Goal: Task Accomplishment & Management: Complete application form

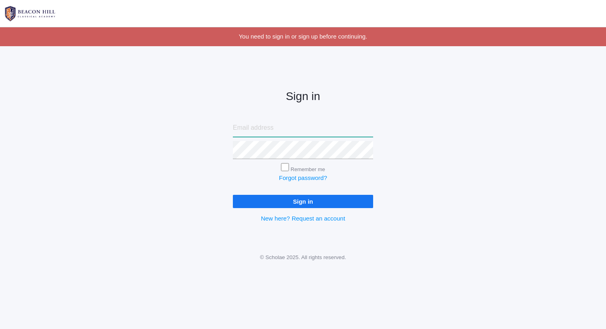
type input "heather.schwochow@icloud.com"
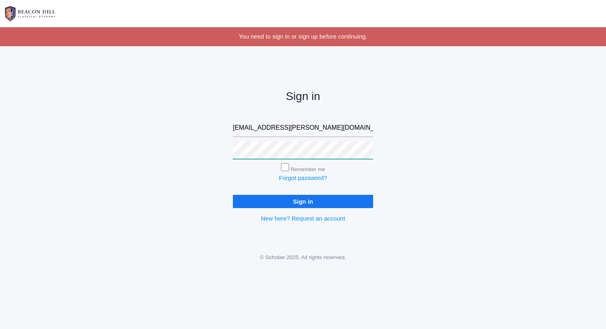
click at [303, 199] on input "Sign in" at bounding box center [303, 201] width 140 height 13
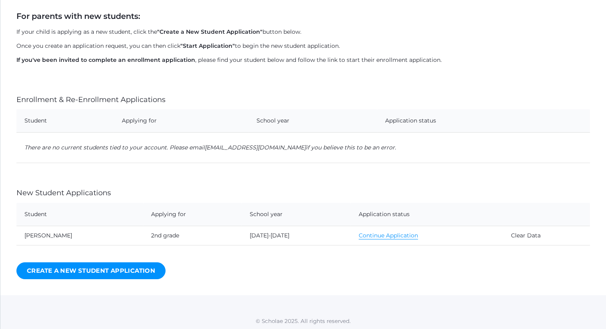
scroll to position [143, 0]
click at [378, 233] on link "Continue Application" at bounding box center [388, 236] width 59 height 8
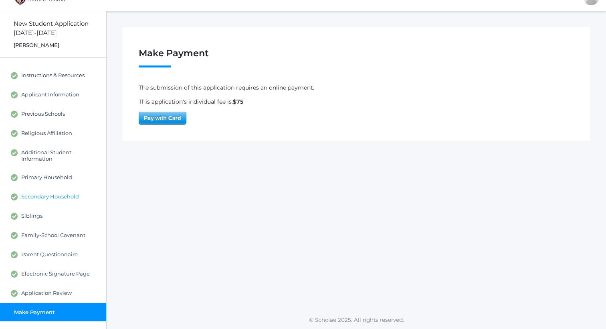
scroll to position [16, 0]
click at [45, 75] on span "Instructions & Resources" at bounding box center [52, 75] width 63 height 7
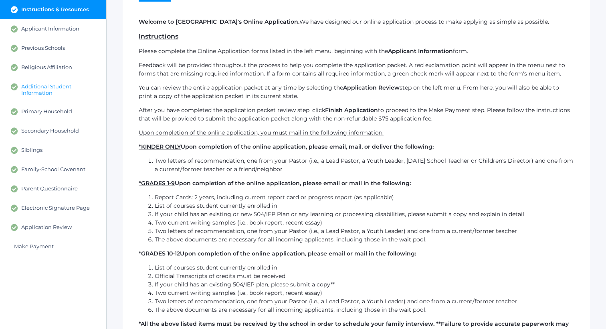
scroll to position [67, 0]
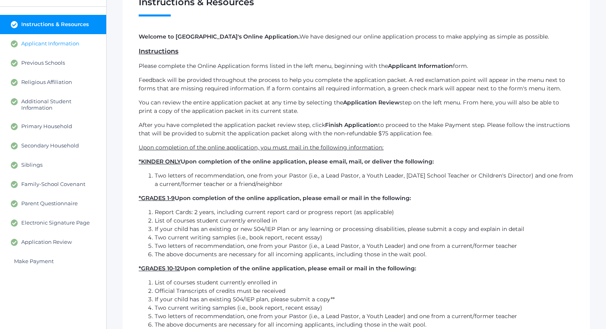
click at [51, 42] on span "Applicant Information" at bounding box center [50, 43] width 58 height 7
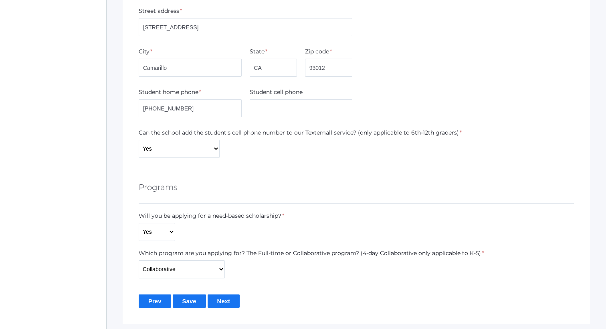
scroll to position [473, 0]
drag, startPoint x: 204, startPoint y: 31, endPoint x: 137, endPoint y: 7, distance: 70.7
type input "[STREET_ADDRESS]"
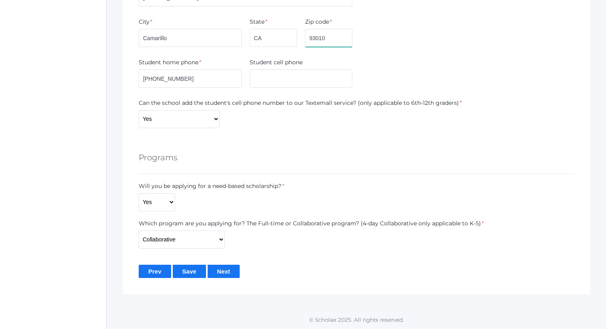
scroll to position [502, 0]
type input "93010"
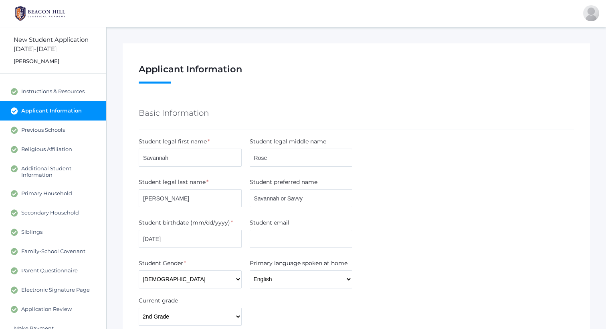
scroll to position [0, 0]
click at [44, 134] on link "Previous Schools" at bounding box center [53, 129] width 106 height 19
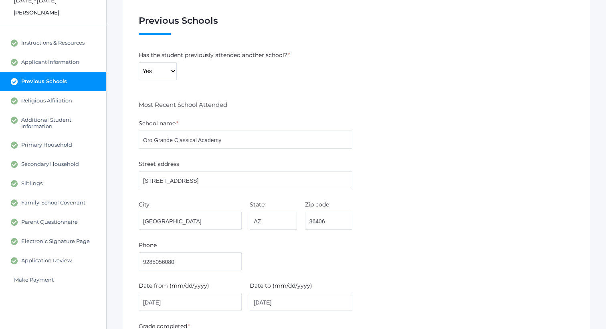
scroll to position [45, 0]
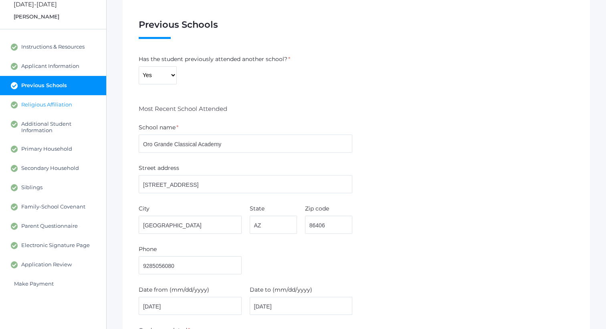
click at [68, 106] on span "Religious Affiliation" at bounding box center [46, 104] width 51 height 7
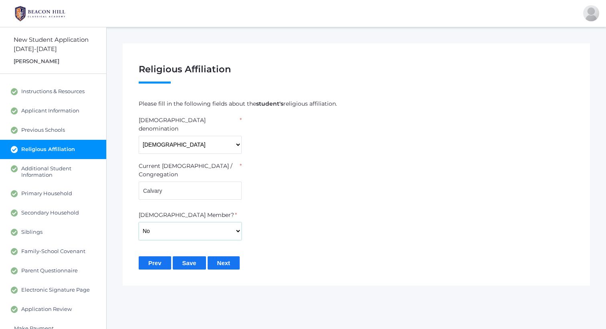
select select "Yes"
click at [191, 256] on input "Save" at bounding box center [189, 262] width 33 height 13
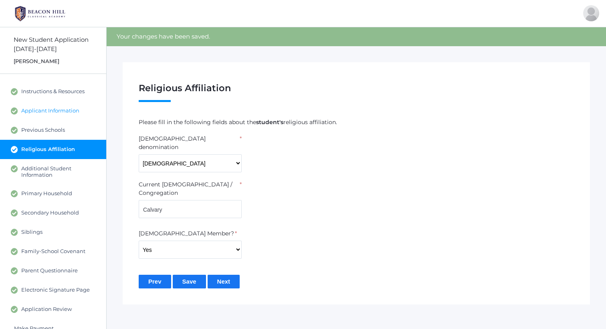
click at [65, 112] on span "Applicant Information" at bounding box center [50, 110] width 58 height 7
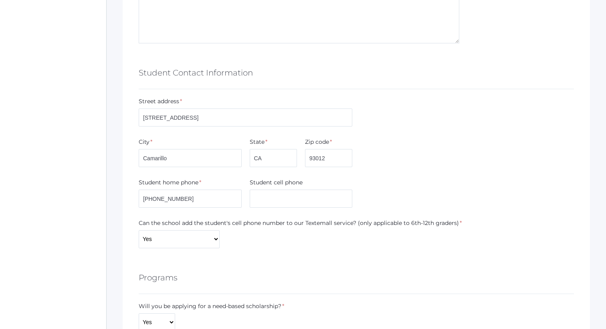
scroll to position [384, 0]
drag, startPoint x: 206, startPoint y: 115, endPoint x: 137, endPoint y: 112, distance: 68.7
type input "[STREET_ADDRESS]"
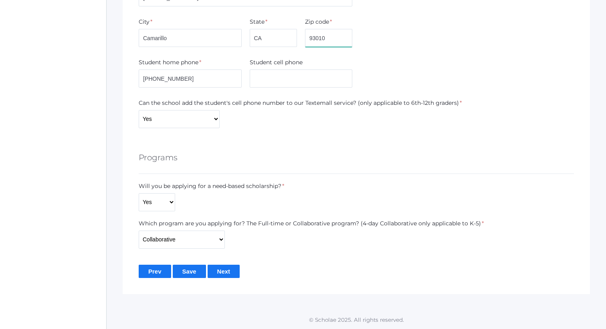
scroll to position [502, 0]
type input "93010"
click at [191, 270] on input "Save" at bounding box center [189, 271] width 33 height 13
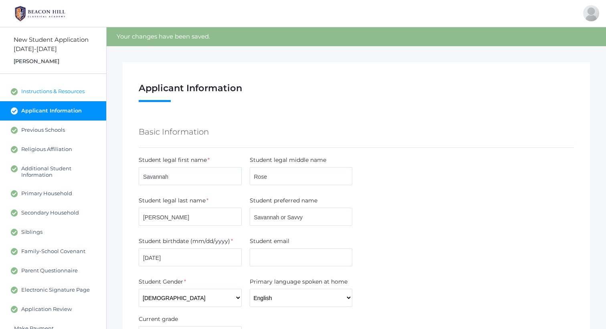
click at [59, 88] on span "Instructions & Resources" at bounding box center [52, 91] width 63 height 7
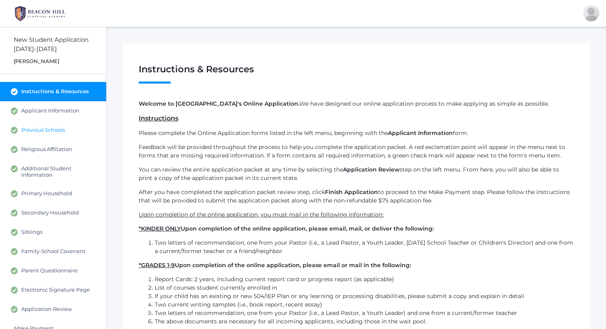
click at [34, 137] on link "Previous Schools" at bounding box center [53, 129] width 106 height 19
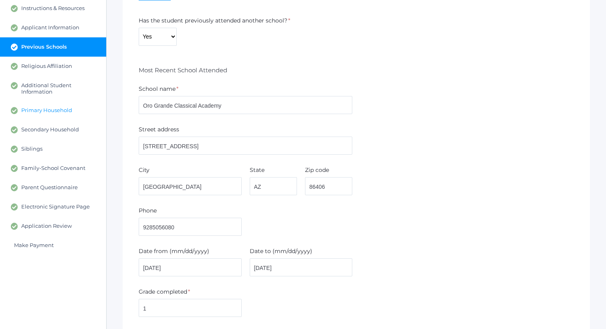
scroll to position [80, 0]
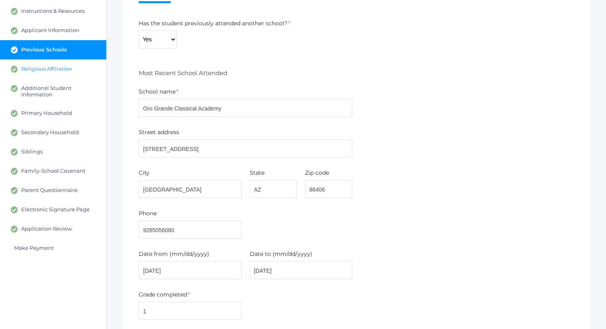
click at [47, 73] on link "Religious Affiliation" at bounding box center [53, 68] width 106 height 19
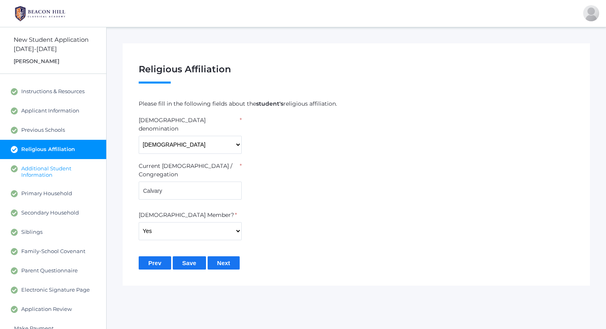
click at [45, 168] on span "Additional Student Information" at bounding box center [59, 171] width 77 height 13
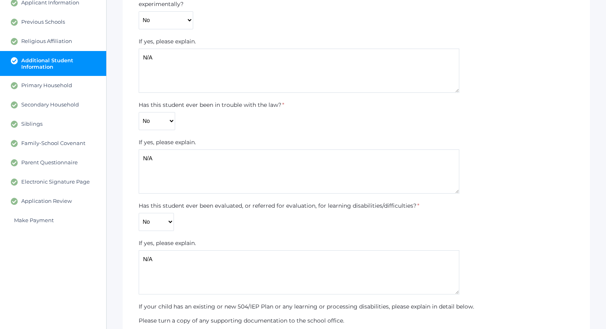
scroll to position [78, 0]
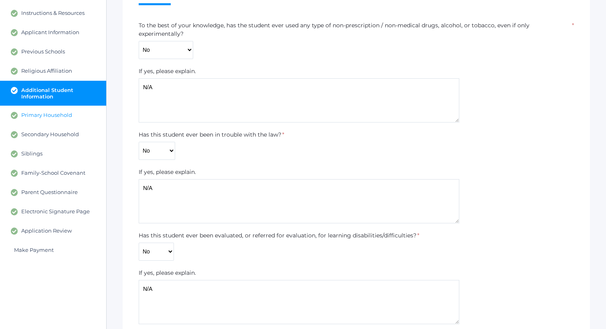
click at [63, 116] on span "Primary Household" at bounding box center [46, 115] width 51 height 7
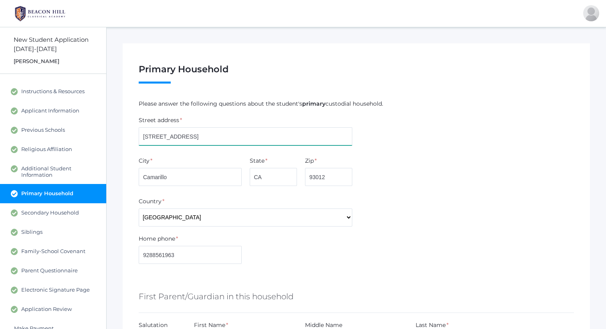
drag, startPoint x: 215, startPoint y: 130, endPoint x: 210, endPoint y: 139, distance: 10.1
type input "[STREET_ADDRESS]"
type input "93010"
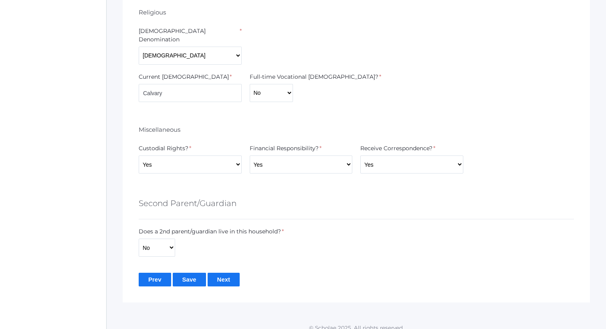
scroll to position [707, 0]
click at [190, 273] on input "Save" at bounding box center [189, 279] width 33 height 13
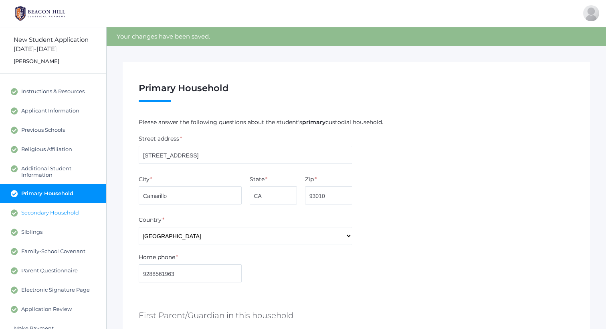
click at [57, 216] on link "Secondary Household" at bounding box center [53, 212] width 106 height 19
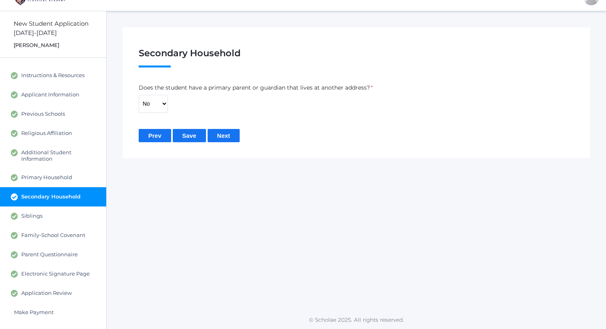
scroll to position [16, 0]
click at [37, 217] on span "Siblings" at bounding box center [31, 216] width 21 height 7
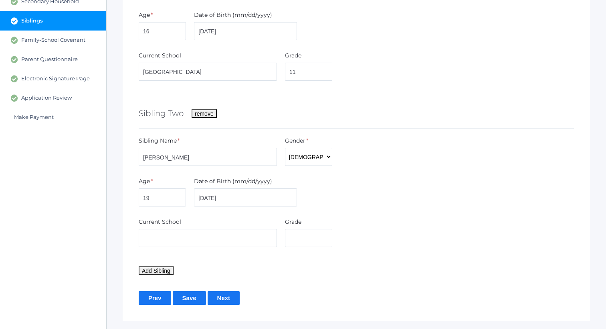
scroll to position [221, 0]
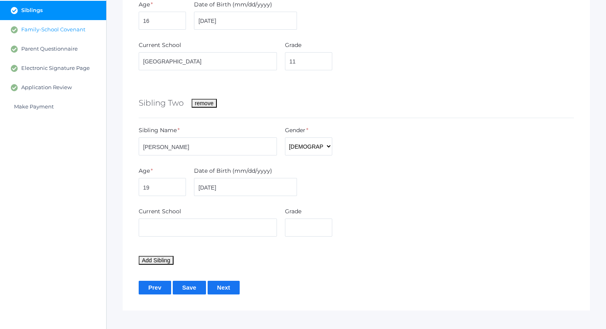
click at [41, 33] on link "Family-School Covenant" at bounding box center [53, 29] width 106 height 19
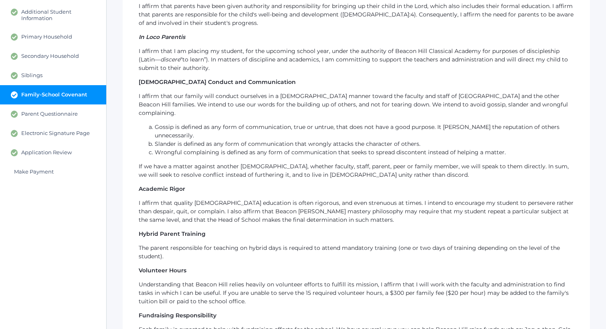
scroll to position [158, 0]
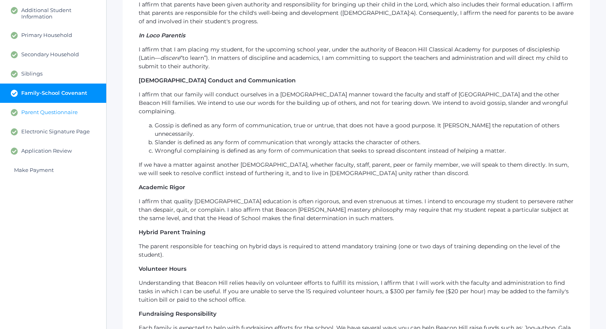
click at [69, 110] on span "Parent Questionnaire" at bounding box center [49, 112] width 57 height 7
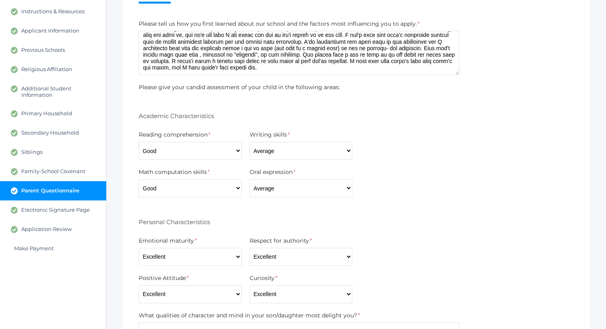
scroll to position [81, 0]
click at [394, 68] on textarea at bounding box center [299, 52] width 321 height 44
type textarea "I first learned about your school when I was searching for somewhere that taugh…"
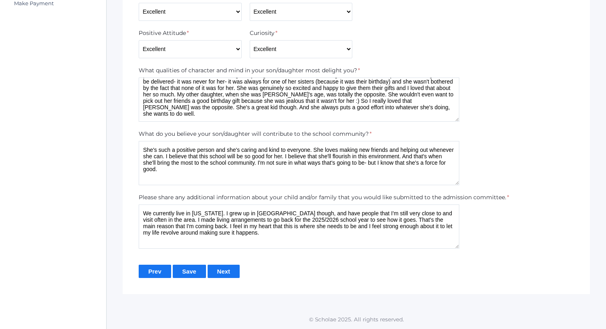
scroll to position [324, 0]
click at [285, 233] on textarea "We currently live in Arizona. I grew up in Camarillo though, and have people th…" at bounding box center [299, 227] width 321 height 44
type textarea "We currently live in [US_STATE]. I grew up in [GEOGRAPHIC_DATA] though, and hav…"
click at [207, 276] on div "Prev Save Next" at bounding box center [357, 271] width 436 height 13
click at [197, 276] on input "Save" at bounding box center [189, 271] width 33 height 13
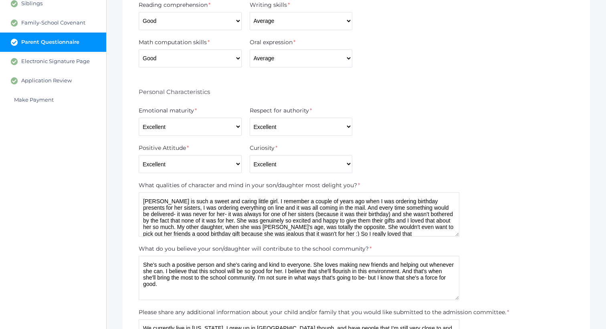
scroll to position [224, 0]
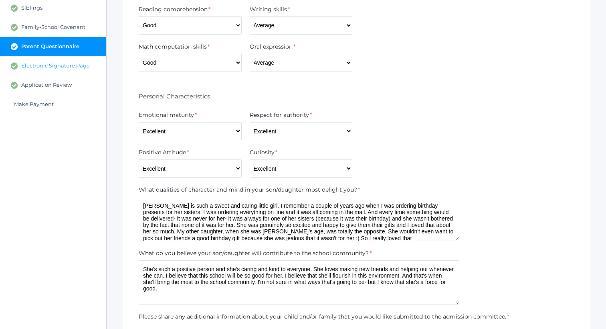
click at [60, 57] on link "Electronic Signature Page" at bounding box center [53, 65] width 106 height 19
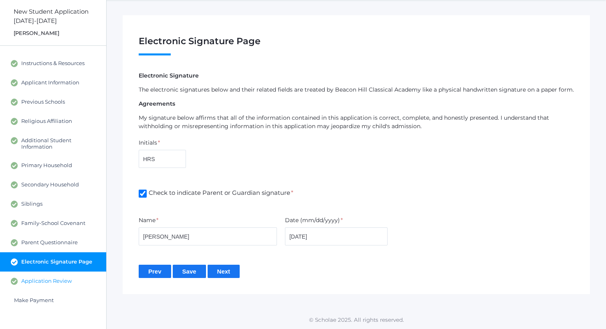
scroll to position [28, 0]
click at [41, 281] on span "Application Review" at bounding box center [46, 281] width 51 height 7
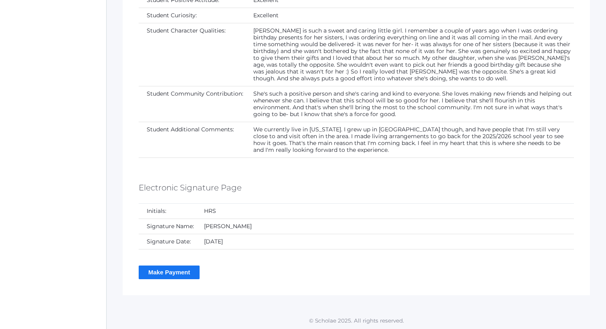
scroll to position [2246, 0]
click at [171, 272] on input "Make Payment" at bounding box center [169, 272] width 61 height 13
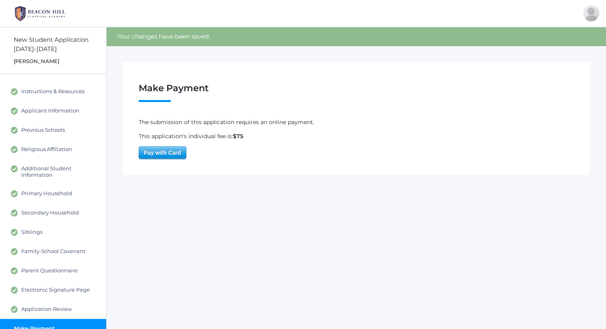
click at [168, 143] on form "The submission of this application requires an online payment. This application…" at bounding box center [357, 138] width 436 height 41
click at [168, 145] on form "The submission of this application requires an online payment. This application…" at bounding box center [357, 138] width 436 height 41
click at [168, 149] on span "Pay with Card" at bounding box center [162, 152] width 47 height 12
click at [43, 93] on span "Instructions & Resources" at bounding box center [52, 91] width 63 height 7
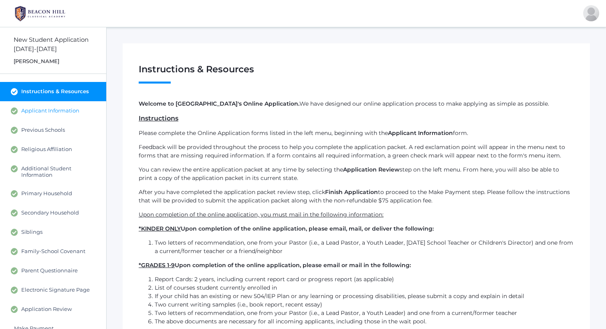
click at [43, 109] on span "Applicant Information" at bounding box center [50, 110] width 58 height 7
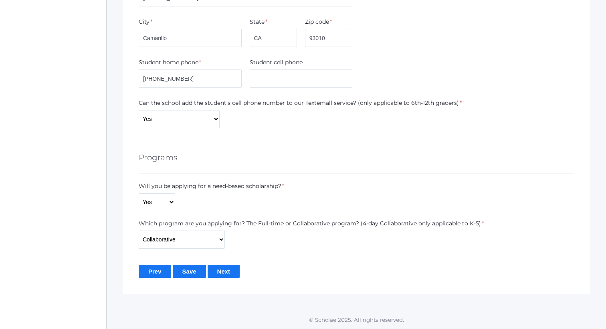
scroll to position [502, 0]
click at [225, 242] on div "Which program are you applying for? The Full-time or Collaborative program? (4-…" at bounding box center [311, 233] width 345 height 29
select select "Collaborative"
click at [186, 269] on input "Save" at bounding box center [189, 271] width 33 height 13
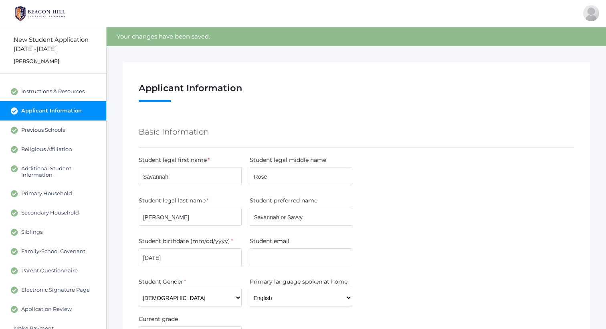
click at [34, 53] on header "New Student Application [DATE]-[DATE] [GEOGRAPHIC_DATA][PERSON_NAME]" at bounding box center [53, 50] width 106 height 47
click at [590, 62] on link "Home" at bounding box center [573, 60] width 59 height 18
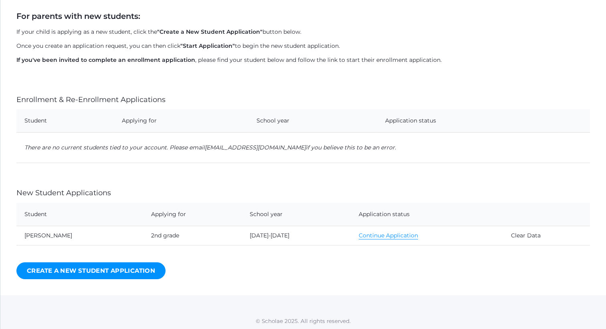
scroll to position [143, 0]
click at [108, 268] on link "Create a New Student Application" at bounding box center [90, 270] width 149 height 17
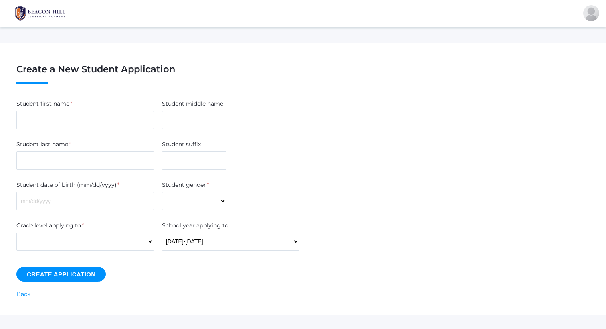
click at [15, 294] on div "Create a New Student Application Student first name * Student middle name Stude…" at bounding box center [303, 178] width 606 height 271
click at [20, 293] on link "Back" at bounding box center [23, 293] width 14 height 7
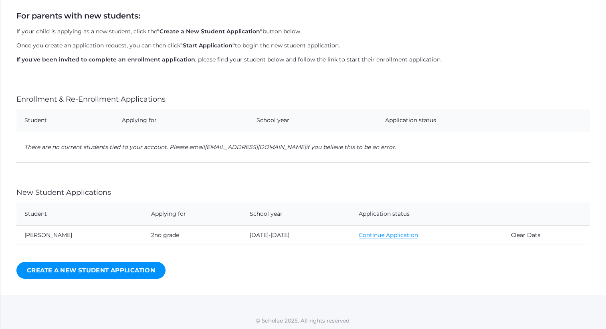
scroll to position [143, 0]
click at [391, 235] on link "Continue Application" at bounding box center [388, 236] width 59 height 8
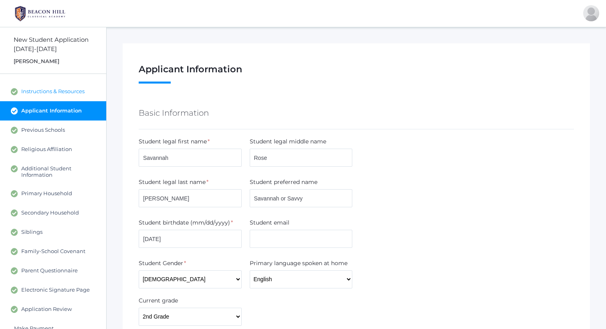
click at [57, 88] on span "Instructions & Resources" at bounding box center [52, 91] width 63 height 7
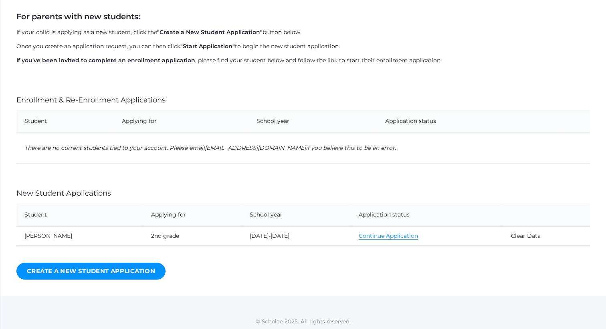
click at [152, 274] on link "Create a New Student Application" at bounding box center [90, 270] width 149 height 17
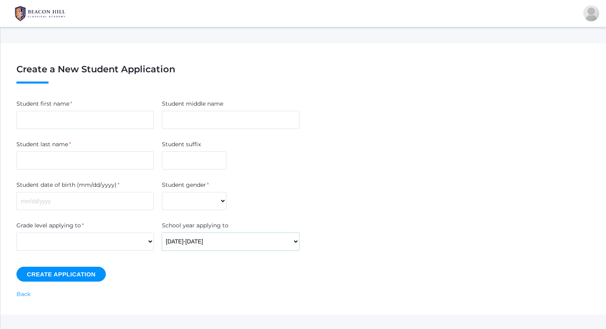
select select "38"
type input "Savannah"
type input "Rose"
type input "[PERSON_NAME]"
type input "[DATE]"
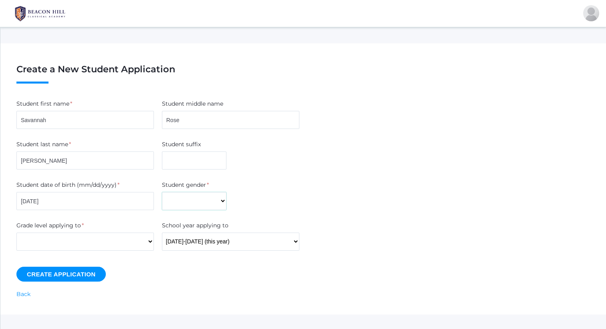
select select "[DEMOGRAPHIC_DATA]"
select select "2"
click at [88, 272] on input "Create Application" at bounding box center [60, 273] width 89 height 15
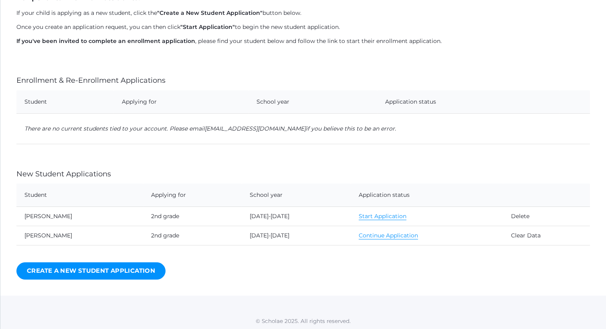
scroll to position [180, 0]
click at [370, 215] on link "Start Application" at bounding box center [383, 217] width 48 height 8
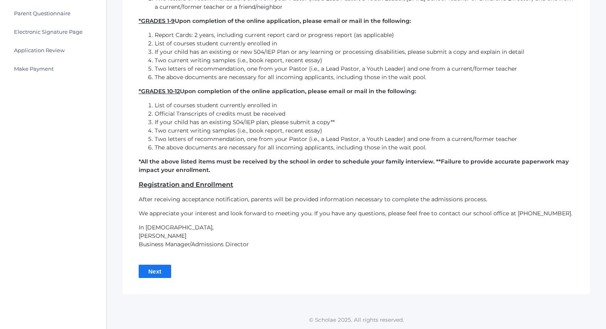
scroll to position [252, 0]
click at [157, 268] on input "Next" at bounding box center [155, 270] width 32 height 13
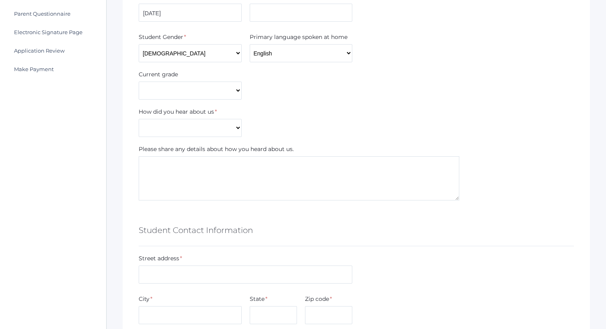
scroll to position [252, 0]
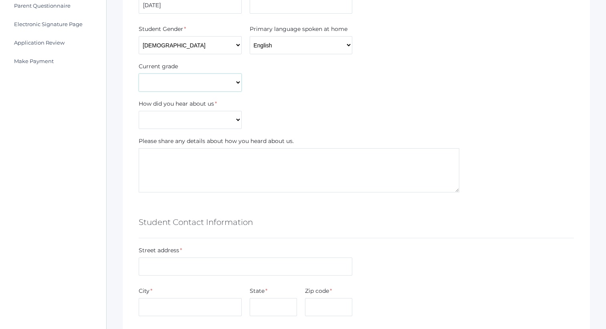
select select "2nd Grade"
select select "Internet"
click at [220, 161] on textarea at bounding box center [299, 170] width 321 height 44
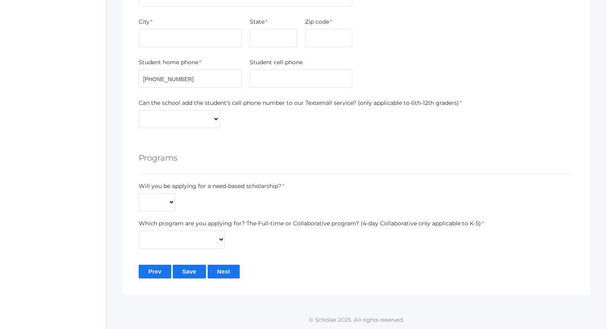
scroll to position [521, 0]
click at [187, 274] on input "Save" at bounding box center [189, 271] width 33 height 13
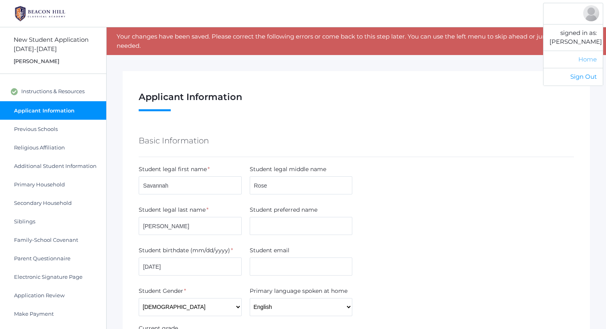
click at [588, 68] on link "Home" at bounding box center [573, 60] width 59 height 18
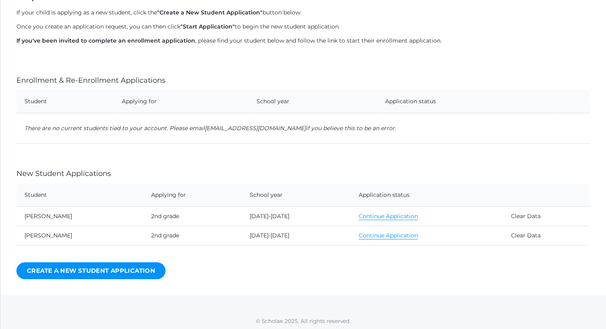
scroll to position [162, 0]
click at [391, 237] on link "Continue Application" at bounding box center [388, 236] width 59 height 8
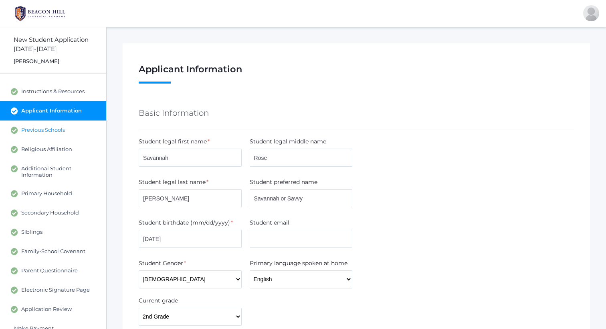
click at [56, 127] on span "Previous Schools" at bounding box center [43, 129] width 44 height 7
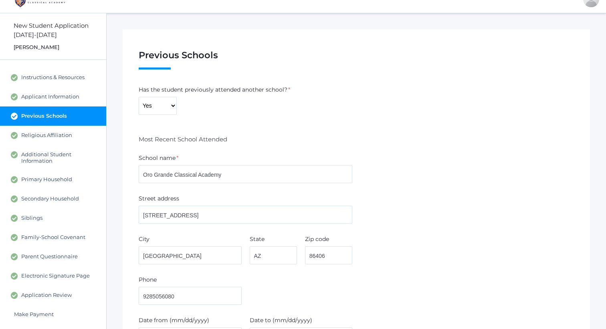
scroll to position [14, 0]
click at [74, 93] on span "Applicant Information" at bounding box center [50, 96] width 58 height 7
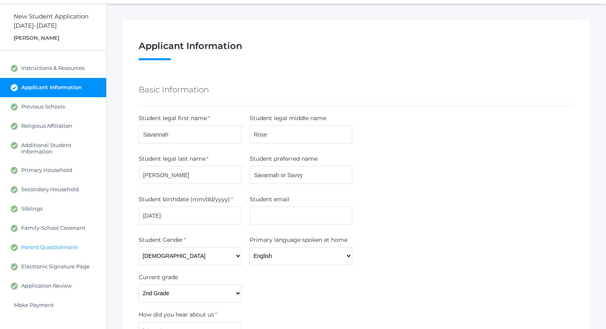
scroll to position [14, 0]
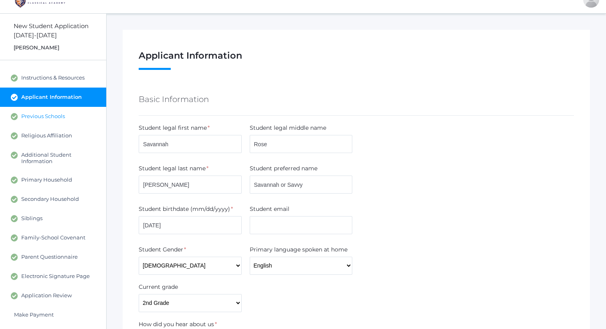
click at [45, 116] on span "Previous Schools" at bounding box center [43, 116] width 44 height 7
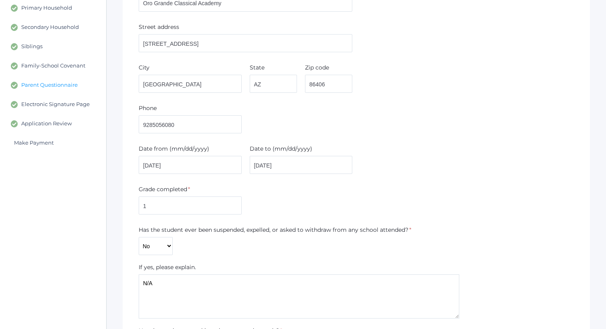
scroll to position [178, 0]
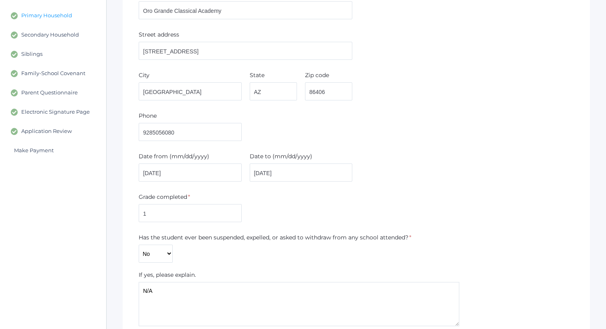
click at [65, 12] on span "Primary Household" at bounding box center [46, 15] width 51 height 7
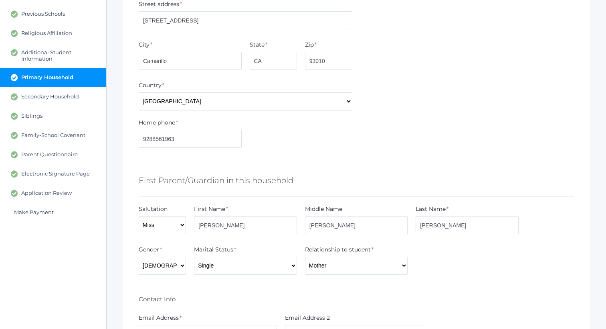
scroll to position [122, 0]
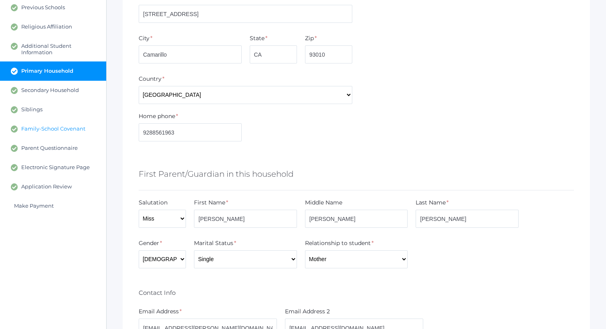
click at [80, 132] on link "Family-School Covenant" at bounding box center [53, 128] width 106 height 19
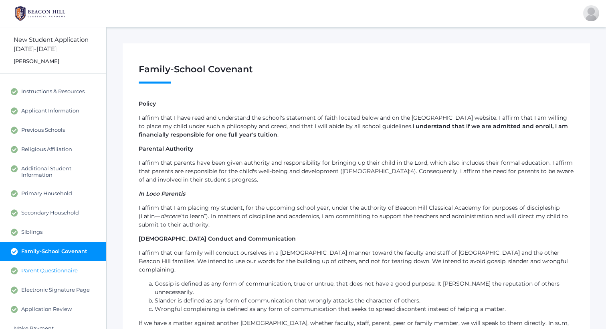
click at [52, 273] on link "Parent Questionnaire" at bounding box center [53, 270] width 106 height 19
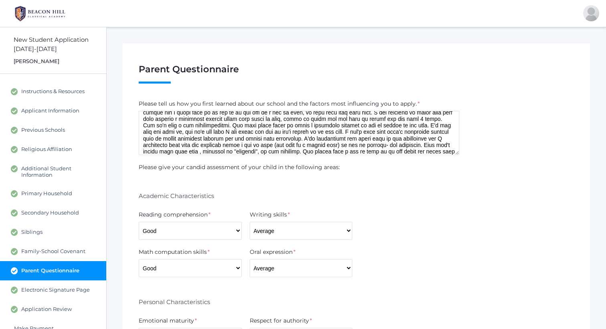
scroll to position [50, 0]
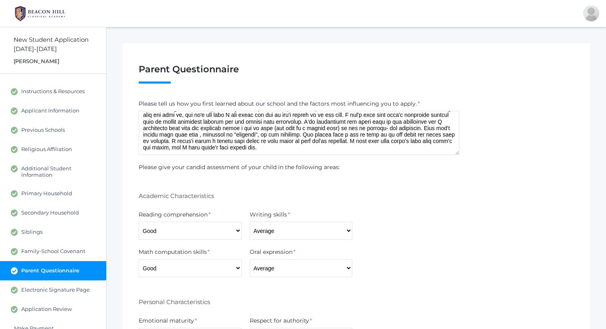
drag, startPoint x: 430, startPoint y: 141, endPoint x: 429, endPoint y: 173, distance: 31.7
click at [416, 145] on textarea at bounding box center [299, 133] width 321 height 44
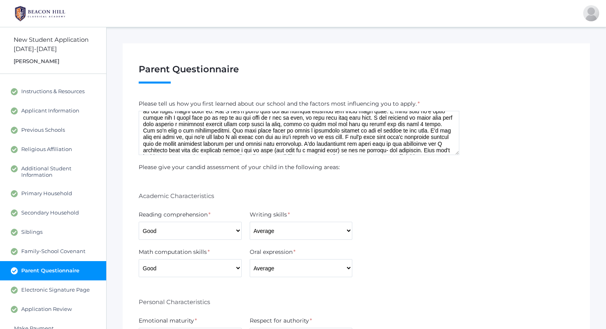
scroll to position [0, 0]
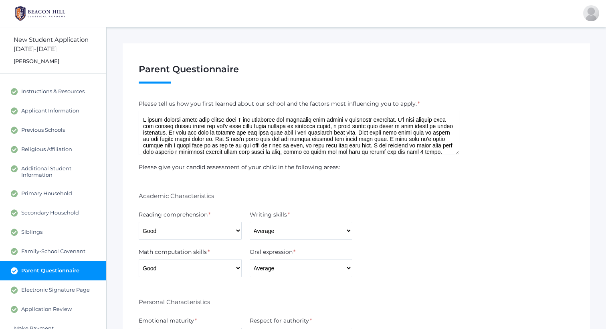
drag, startPoint x: 396, startPoint y: 146, endPoint x: 284, endPoint y: 87, distance: 126.5
click at [284, 87] on div "Parent Questionnaire Step 10 / 13 ( see hide steps) Savannah Rose Schwochow 2nd…" at bounding box center [357, 330] width 468 height 575
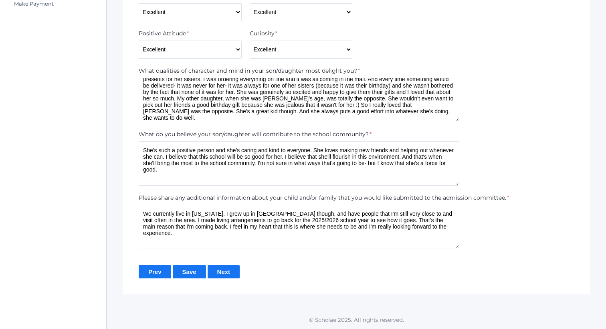
scroll to position [18, 0]
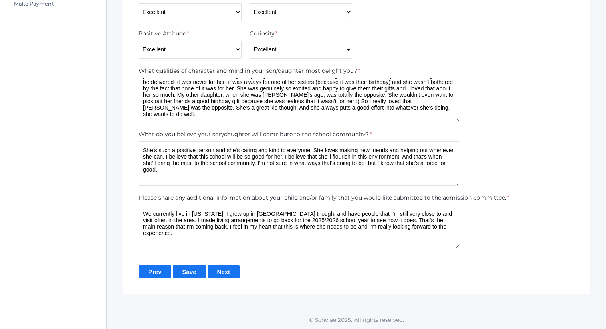
drag, startPoint x: 419, startPoint y: 115, endPoint x: 419, endPoint y: 142, distance: 27.3
click at [419, 142] on form "Please tell us how you first learned about our school and the factors most infl…" at bounding box center [357, 26] width 436 height 503
click at [201, 114] on textarea "Savannah is such a sweet and caring little girl. I remember a couple of years a…" at bounding box center [299, 100] width 321 height 44
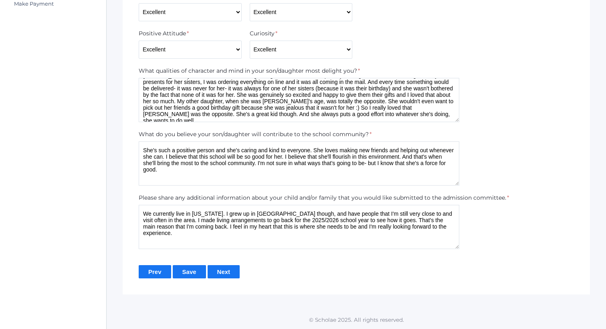
scroll to position [0, 0]
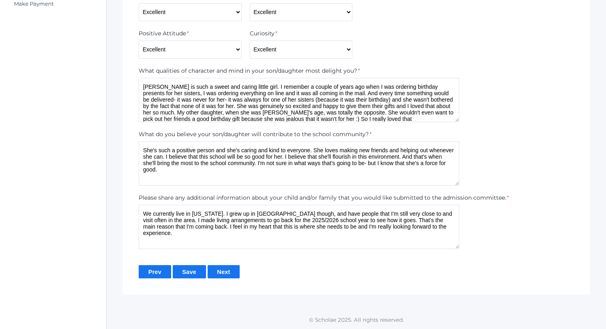
drag, startPoint x: 204, startPoint y: 116, endPoint x: 126, endPoint y: 70, distance: 90.1
click at [126, 70] on div "Parent Questionnaire Step 10 / 13 ( see hide steps) Savannah Rose Schwochow 2nd…" at bounding box center [357, 6] width 468 height 575
click at [205, 173] on textarea "She's such a positive person and she's caring and kind to everyone. She loves m…" at bounding box center [299, 163] width 321 height 44
drag, startPoint x: 205, startPoint y: 173, endPoint x: 129, endPoint y: 146, distance: 80.2
click at [129, 146] on div "Parent Questionnaire Step 10 / 13 ( see hide steps) Savannah Rose Schwochow 2nd…" at bounding box center [357, 6] width 468 height 575
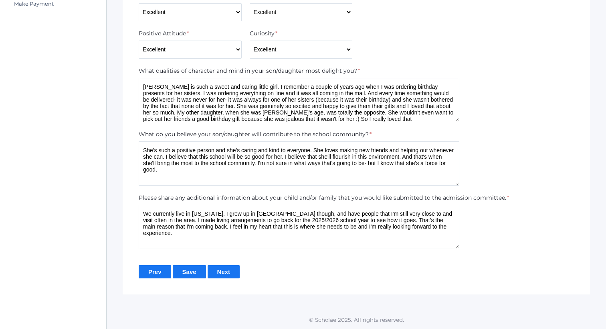
drag, startPoint x: 183, startPoint y: 231, endPoint x: 125, endPoint y: 204, distance: 63.7
click at [125, 204] on div "Parent Questionnaire Step 10 / 13 ( see hide steps) Savannah Rose Schwochow 2nd…" at bounding box center [357, 6] width 468 height 575
click at [145, 212] on textarea "We currently live in Arizona. I grew up in Camarillo though, and have people th…" at bounding box center [299, 227] width 321 height 44
drag, startPoint x: 186, startPoint y: 234, endPoint x: 136, endPoint y: 211, distance: 54.9
click at [136, 211] on div "Please share any additional information about your child and/or family that you…" at bounding box center [357, 220] width 444 height 55
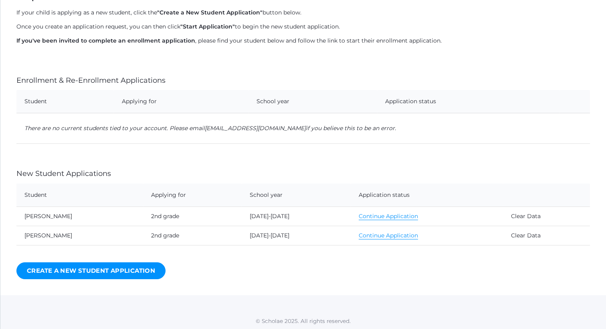
scroll to position [162, 0]
click at [409, 213] on link "Continue Application" at bounding box center [388, 217] width 59 height 8
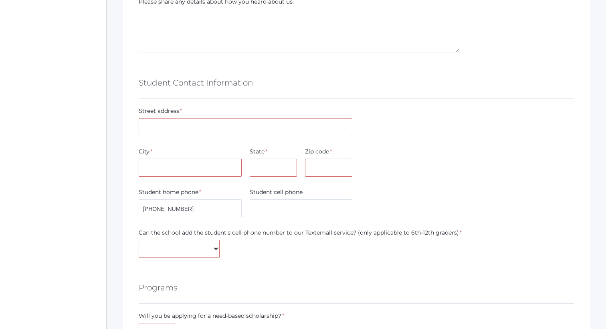
scroll to position [391, 0]
type input "2353 Avenida San Antero"
type input "Camarillo"
type input "CA"
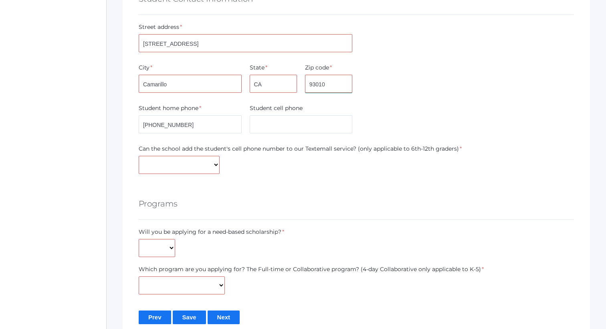
scroll to position [477, 0]
type input "93010"
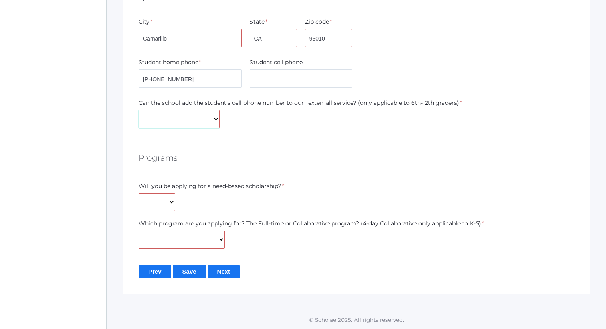
scroll to position [521, 0]
select select "Yes"
select select "Collaborative"
click at [192, 268] on input "Save" at bounding box center [189, 271] width 33 height 13
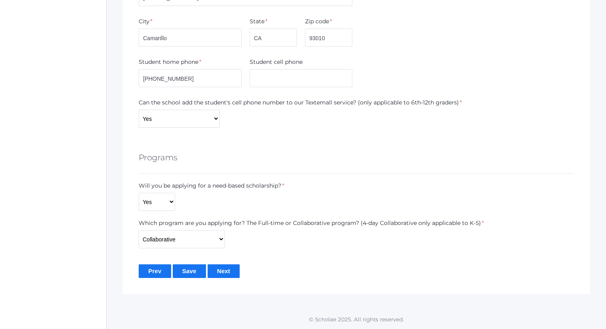
scroll to position [521, 0]
click at [225, 270] on input "Next" at bounding box center [224, 271] width 32 height 13
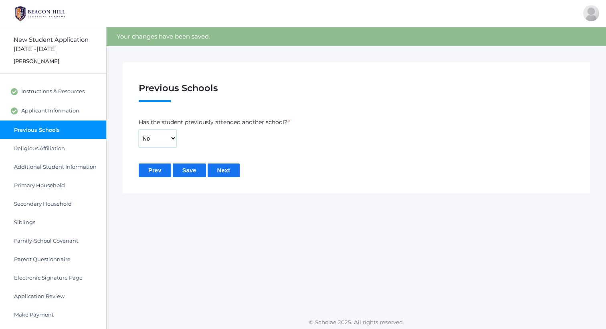
select select "Yes"
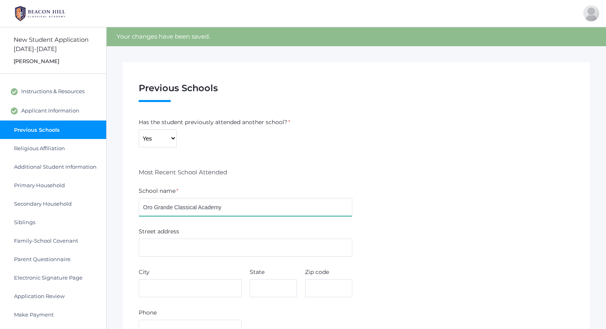
type input "Oro Grande Classical Academy"
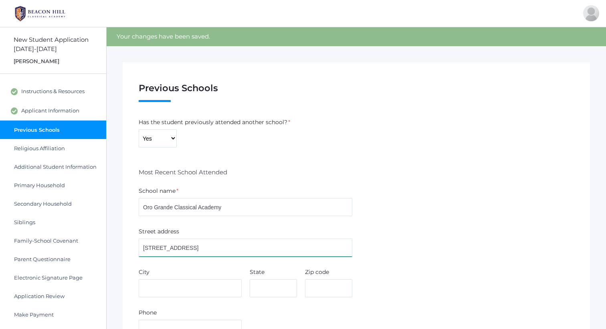
type input "[STREET_ADDRESS]"
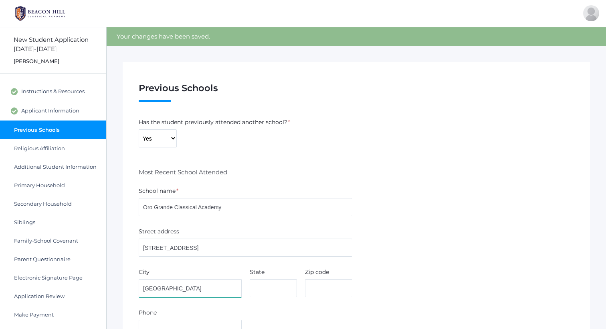
type input "[GEOGRAPHIC_DATA]"
type input "Z"
type input "AZ"
type input "86406"
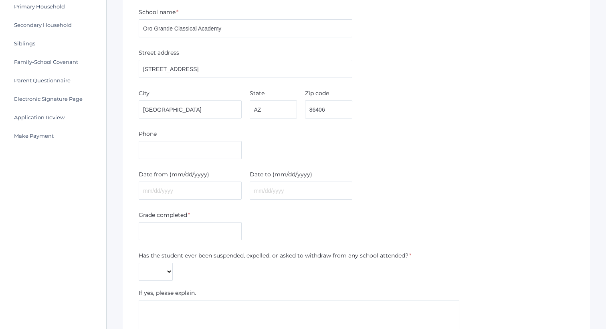
scroll to position [188, 0]
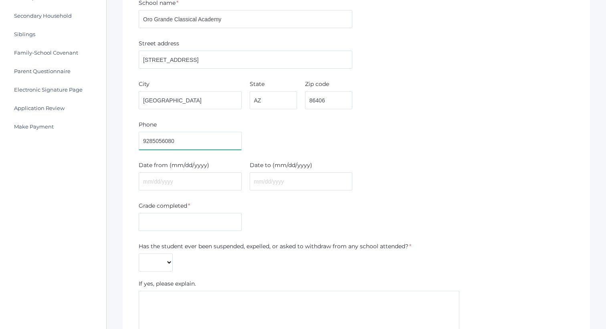
type input "9285056080"
type input "[DATE]"
click at [199, 222] on input "text" at bounding box center [190, 222] width 103 height 18
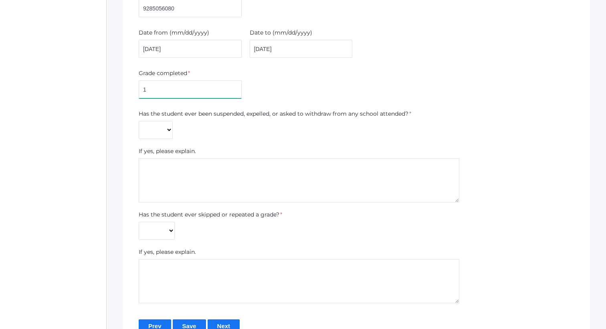
scroll to position [322, 0]
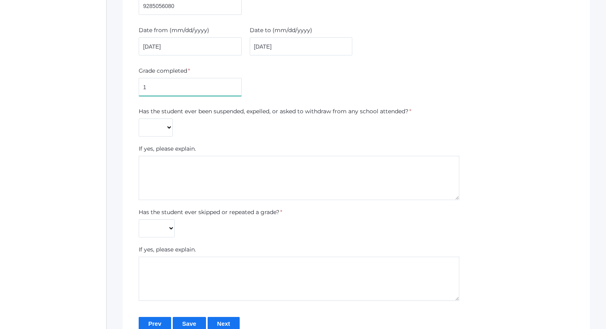
type input "1"
select select "No"
click at [181, 189] on textarea at bounding box center [299, 178] width 321 height 44
type textarea "N/A"
click at [182, 222] on div "Has the student ever skipped or repeated a grade? * Yes No" at bounding box center [211, 222] width 144 height 29
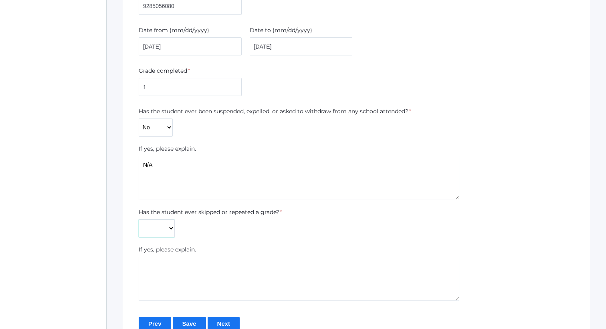
select select "No"
click at [164, 266] on textarea at bounding box center [299, 278] width 321 height 44
type textarea "N/A"
click at [197, 320] on input "Save" at bounding box center [189, 322] width 33 height 13
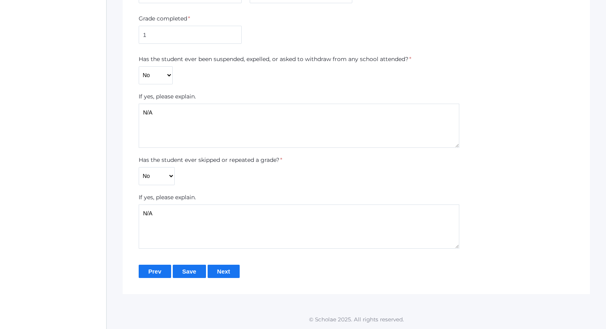
scroll to position [374, 0]
click at [233, 269] on input "Next" at bounding box center [224, 271] width 32 height 13
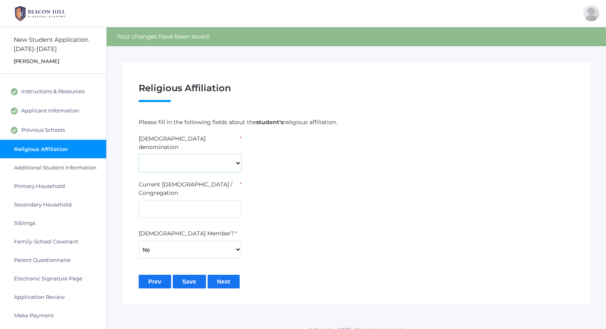
select select "[DEMOGRAPHIC_DATA]"
click at [209, 200] on input "text" at bounding box center [190, 209] width 103 height 18
type input "Calvary"
select select "Yes"
click at [191, 274] on input "Save" at bounding box center [189, 280] width 33 height 13
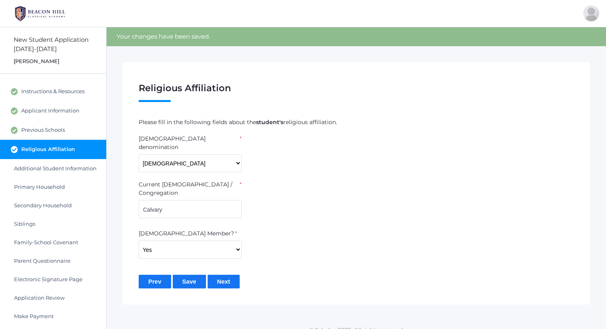
click at [223, 274] on input "Next" at bounding box center [224, 280] width 32 height 13
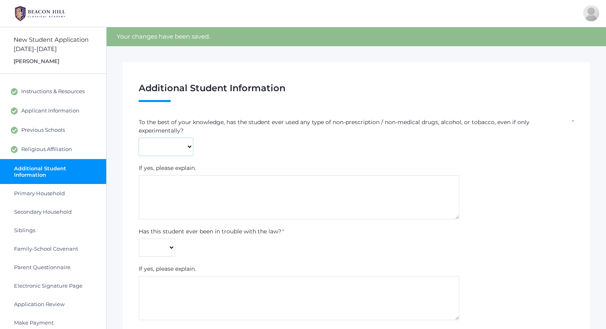
select select "No"
click at [177, 189] on textarea at bounding box center [299, 197] width 321 height 44
type textarea "N/A"
select select "No"
click at [161, 286] on textarea at bounding box center [299, 298] width 321 height 44
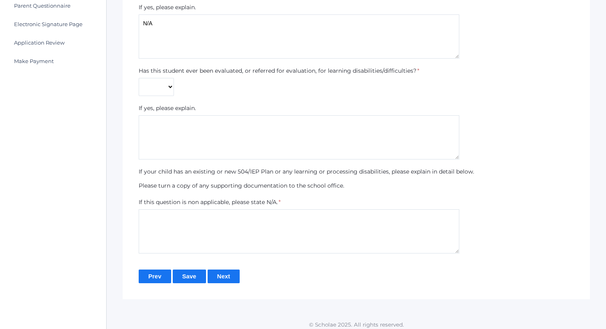
scroll to position [265, 0]
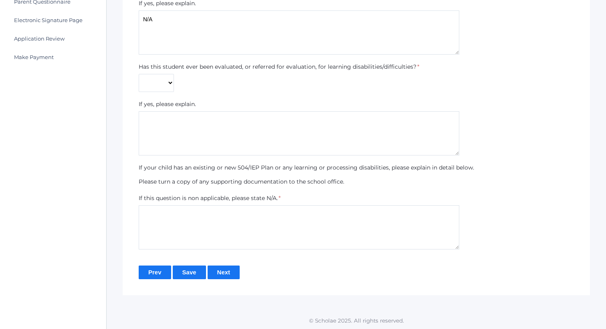
type textarea "N/A"
select select "No"
click at [165, 121] on textarea at bounding box center [299, 133] width 321 height 44
type textarea "N/A"
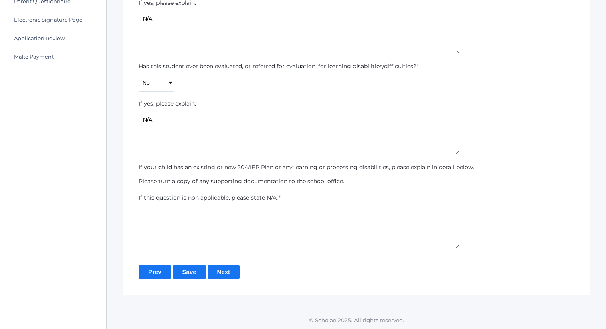
click at [226, 212] on textarea at bounding box center [299, 227] width 321 height 44
type textarea "N/A"
click at [199, 272] on input "Save" at bounding box center [189, 271] width 33 height 13
click at [221, 272] on input "Next" at bounding box center [224, 271] width 32 height 13
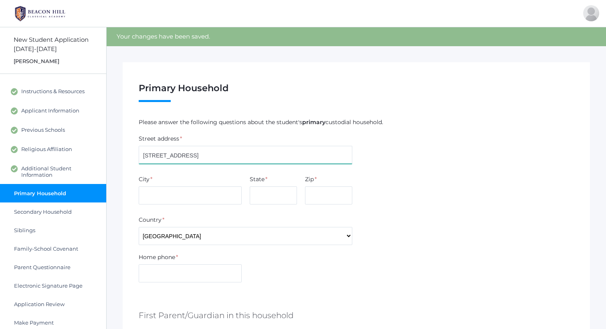
type input "[STREET_ADDRESS]"
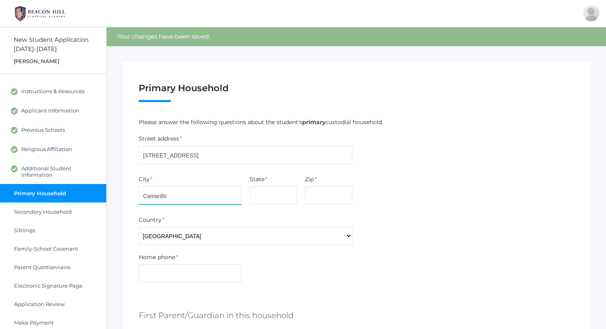
type input "Camarillo"
type input "CA"
type input "93010"
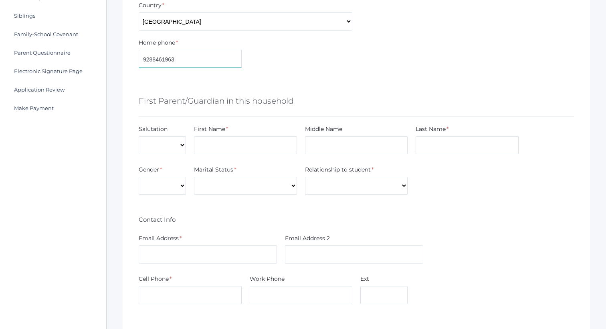
scroll to position [225, 0]
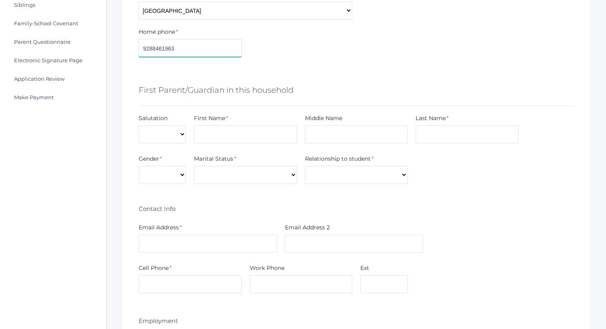
type input "9288461963"
select select "Miss"
type input "Heather"
type input "Renee"
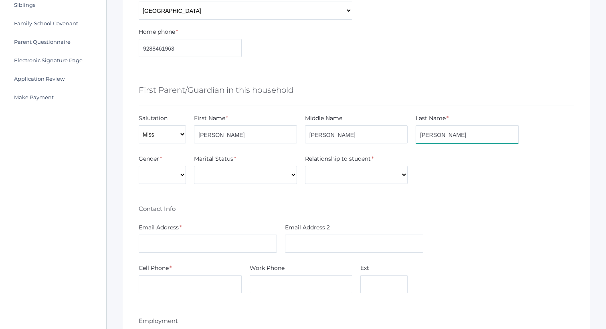
type input "Schwochow"
select select "Female"
select select "Single"
select select "Mother"
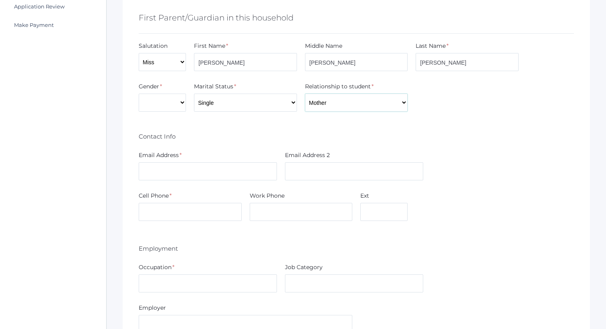
scroll to position [333, 0]
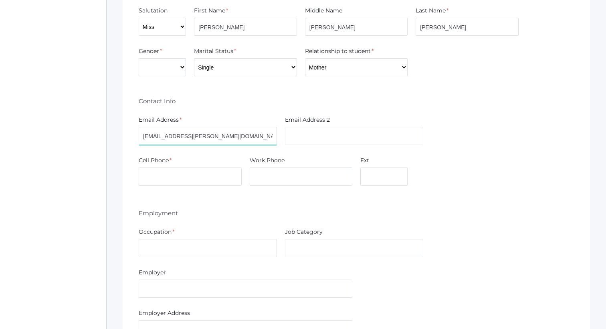
type input "heather.schwochow@icloud.com"
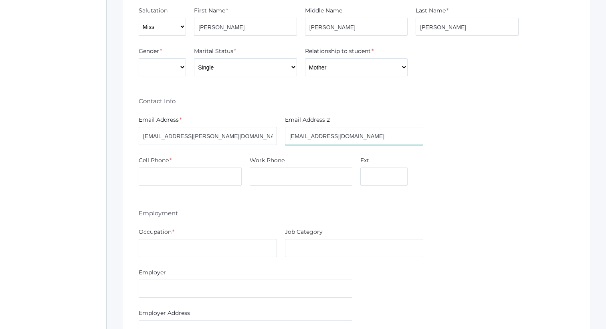
type input "savannahsmiles041817@gmail.com"
type input "9288461963"
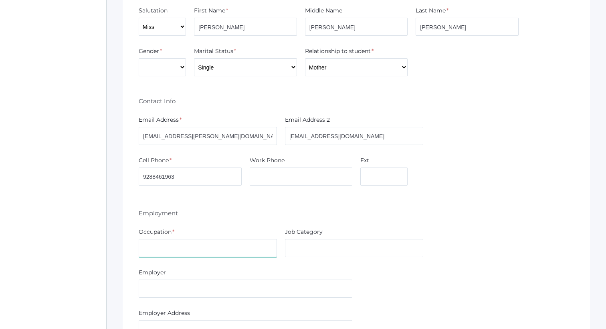
click at [195, 243] on input "text" at bounding box center [208, 248] width 138 height 18
type input "T"
type input "Sales Associate"
type input "Shipping"
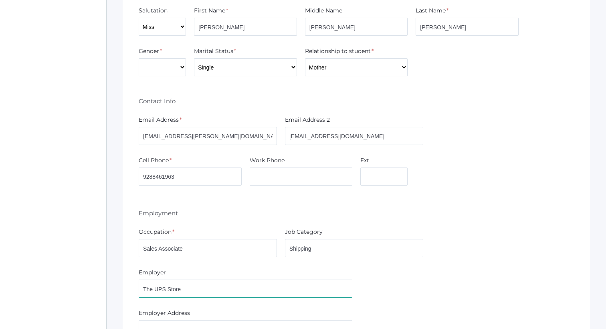
type input "The UPS Store"
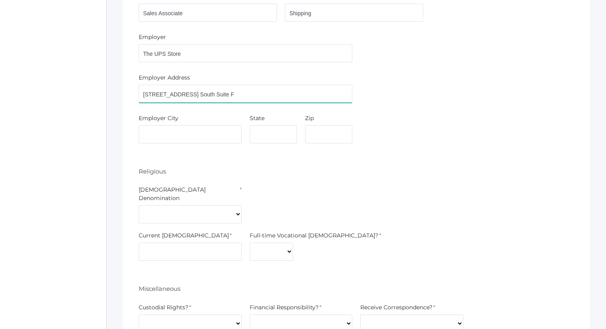
scroll to position [576, 0]
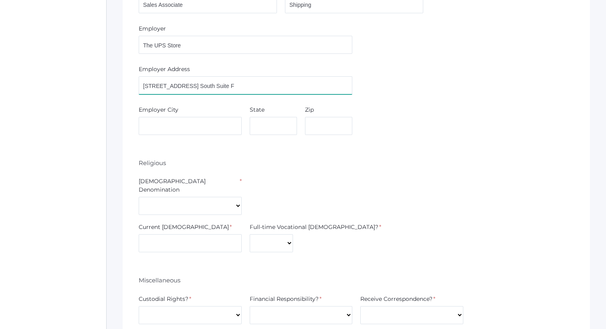
type input "55 Lake Havasu Ave. South Suite F"
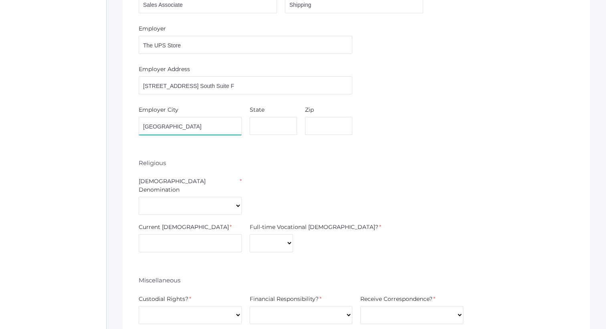
type input "Lake Havasu City"
type input "AZ"
type input "84603"
select select "Christian"
type input "calvary"
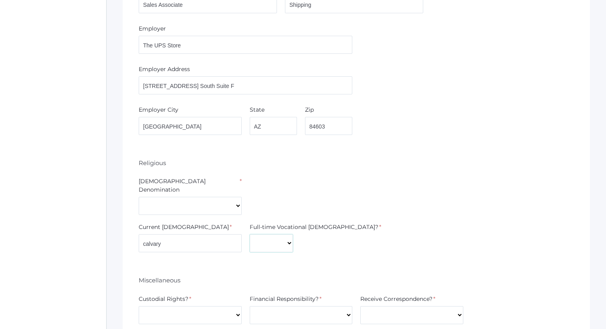
select select "No"
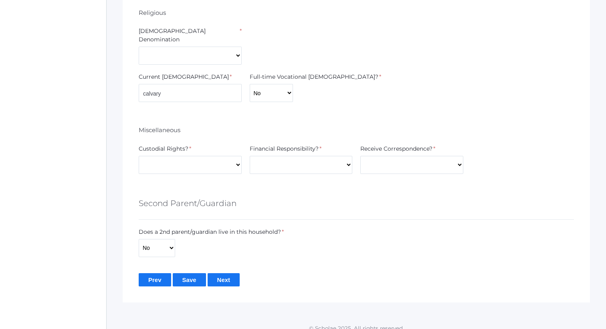
scroll to position [726, 0]
select select "Yes"
click at [185, 273] on input "Save" at bounding box center [189, 279] width 33 height 13
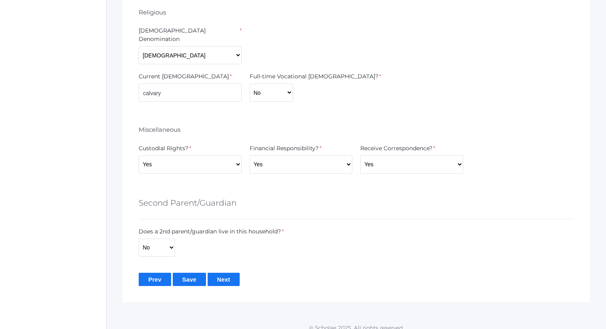
scroll to position [726, 0]
click at [226, 273] on input "Next" at bounding box center [224, 279] width 32 height 13
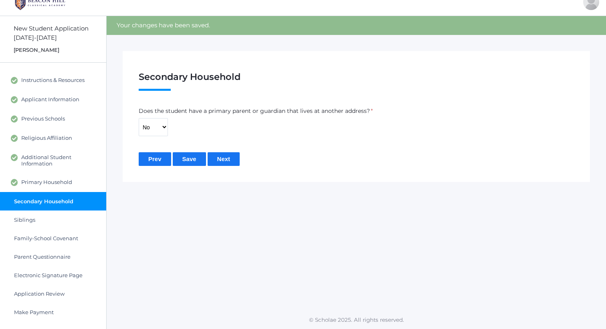
scroll to position [11, 0]
click at [222, 156] on input "Next" at bounding box center [224, 158] width 32 height 13
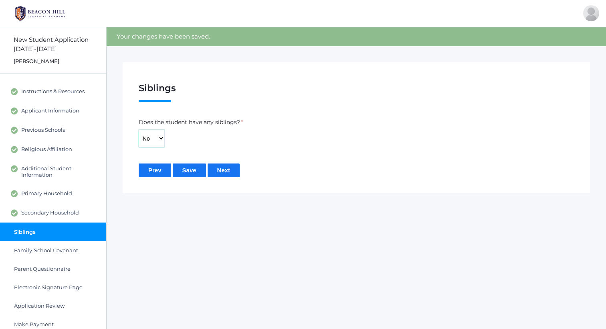
select select "Yes"
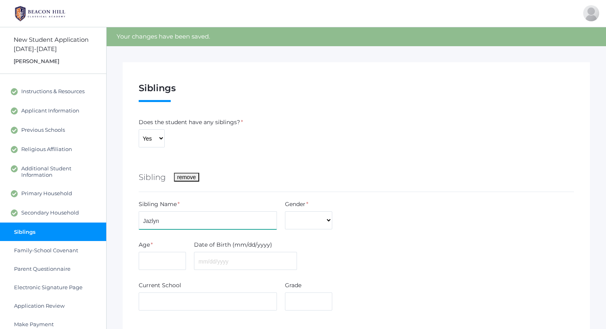
type input "Jazlyn"
click at [285, 223] on div "Gender * Male Female" at bounding box center [308, 214] width 55 height 29
select select "[DEMOGRAPHIC_DATA]"
click at [166, 265] on input "text" at bounding box center [162, 260] width 47 height 18
type input "16"
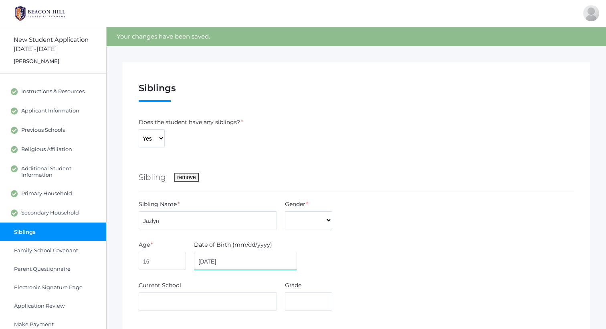
type input "[DATE]"
click at [157, 308] on input "text" at bounding box center [208, 301] width 138 height 18
type input "Lake Havasu High School"
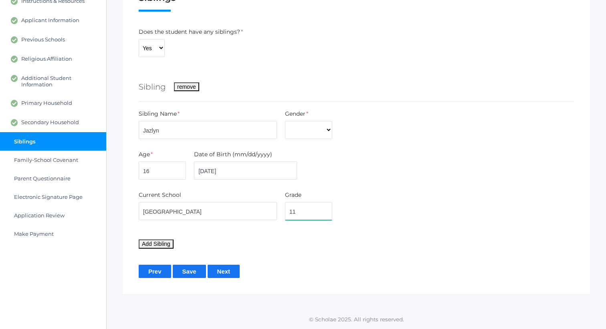
scroll to position [91, 0]
type input "11"
click at [160, 245] on button "Add Sibling" at bounding box center [156, 243] width 35 height 9
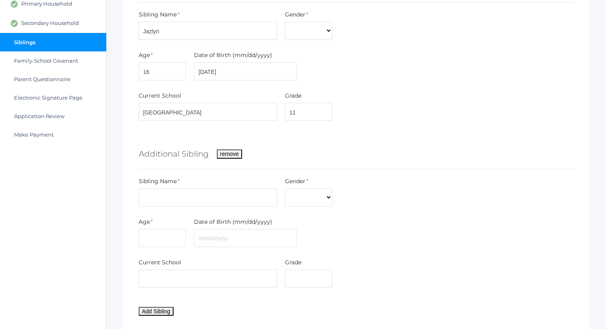
scroll to position [209, 0]
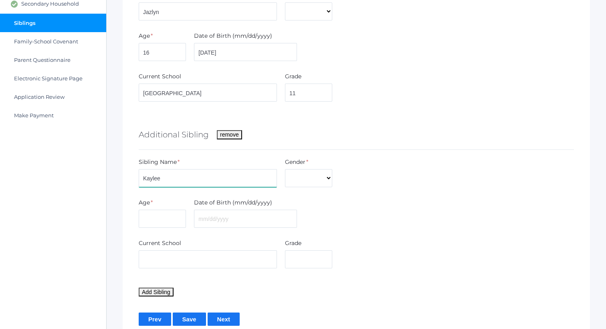
type input "Kaylee"
select select "Female"
click at [171, 217] on input "text" at bounding box center [162, 218] width 47 height 18
type input "19"
type input "07/12/2006"
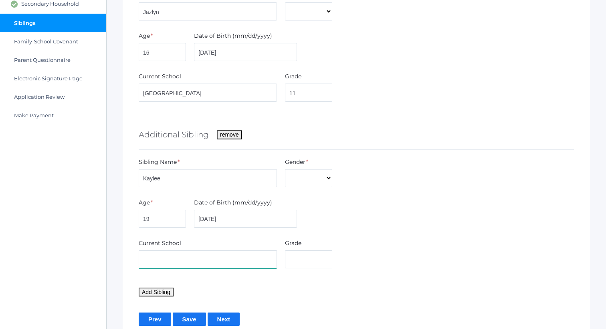
click at [165, 258] on input "text" at bounding box center [208, 259] width 138 height 18
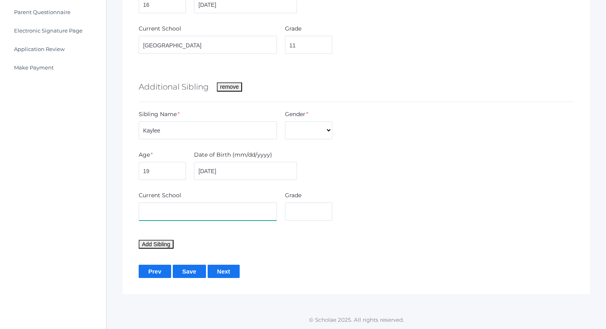
scroll to position [257, 0]
click at [189, 269] on input "Save" at bounding box center [189, 270] width 33 height 13
click at [220, 267] on input "Next" at bounding box center [224, 270] width 32 height 13
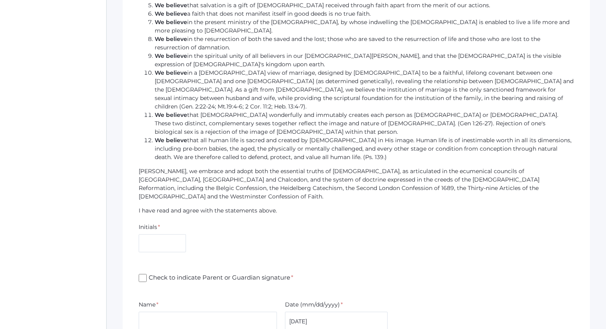
scroll to position [723, 0]
click at [170, 223] on div "Initials *" at bounding box center [162, 239] width 55 height 32
click at [170, 234] on input "text" at bounding box center [162, 243] width 47 height 18
type input "HRS"
click at [146, 274] on input "Check to indicate Parent or Guardian signature *" at bounding box center [143, 278] width 8 height 8
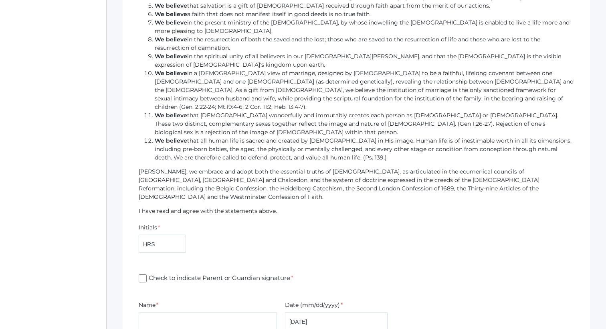
checkbox input "true"
click at [167, 312] on input "text" at bounding box center [208, 321] width 138 height 18
type input "[PERSON_NAME]"
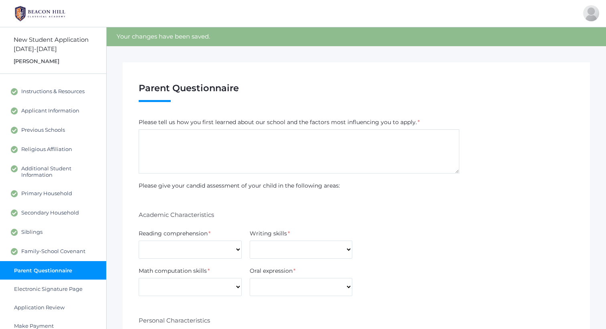
click at [218, 146] on textarea at bounding box center [299, 151] width 321 height 44
paste textarea "I first learned about your school when I was searching for somewhere that taugh…"
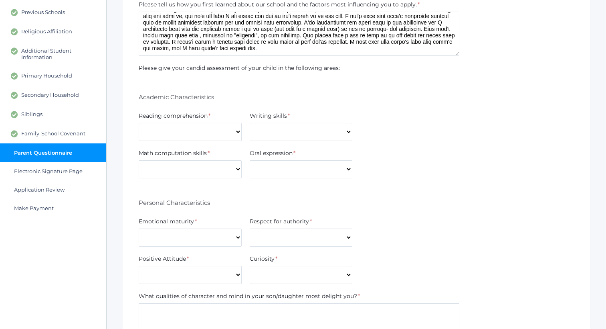
scroll to position [118, 0]
type textarea "I first learned about your school when I was searching for somewhere that taugh…"
select select "Good"
select select "Average"
select select "Good"
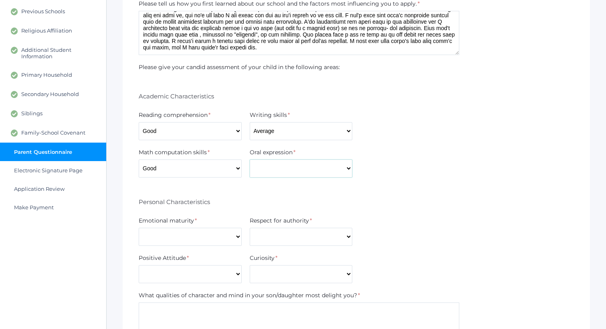
select select "Good"
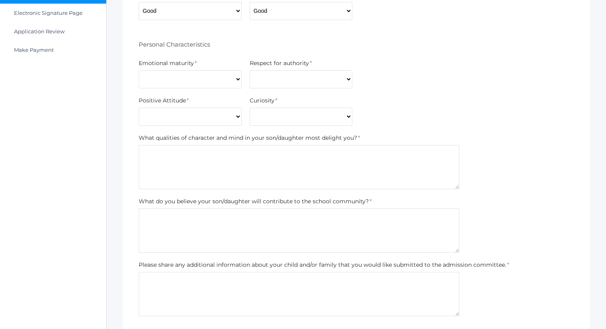
scroll to position [276, 0]
select select "Excellent"
click at [270, 90] on form "Please tell us how you first learned about our school and the factors most infl…" at bounding box center [357, 93] width 436 height 503
click at [271, 88] on form "Please tell us how you first learned about our school and the factors most infl…" at bounding box center [357, 93] width 436 height 503
select select "Excellent"
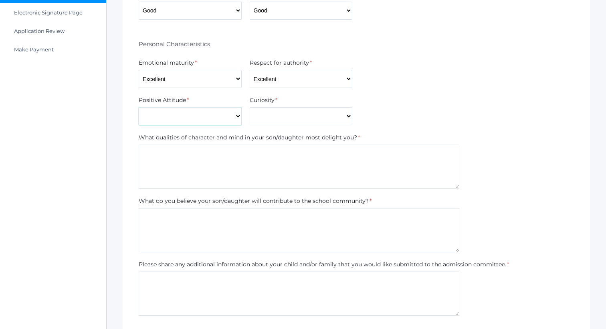
select select "Excellent"
click at [281, 150] on textarea at bounding box center [299, 166] width 321 height 44
click at [261, 152] on textarea at bounding box center [299, 166] width 321 height 44
paste textarea "Savannah is such a sweet and caring little girl. I remember a couple of years a…"
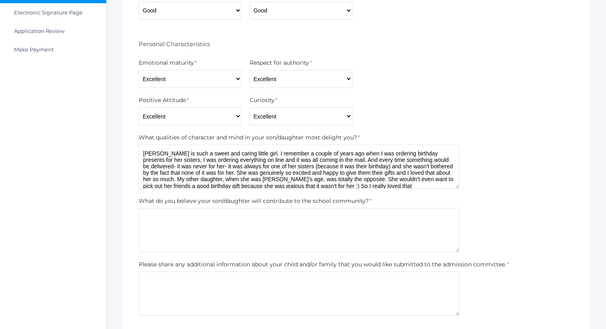
scroll to position [18, 0]
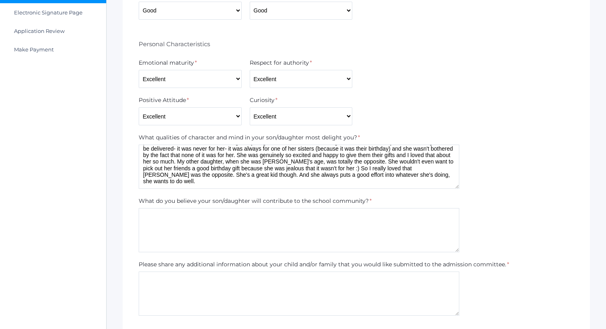
type textarea "Savannah is such a sweet and caring little girl. I remember a couple of years a…"
click at [272, 222] on textarea at bounding box center [299, 230] width 321 height 44
paste textarea "She's such a positive person and she's caring and kind to everyone. She loves m…"
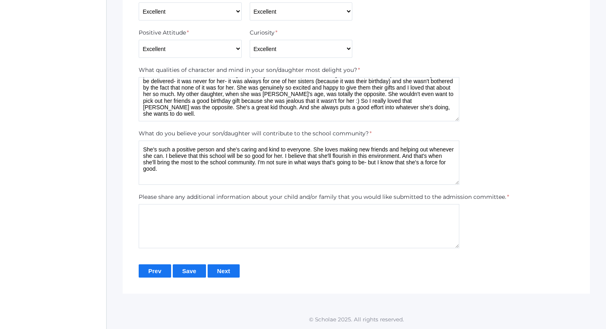
type textarea "She's such a positive person and she's caring and kind to everyone. She loves m…"
click at [219, 219] on textarea at bounding box center [299, 227] width 321 height 44
click at [280, 220] on textarea at bounding box center [299, 227] width 321 height 44
paste textarea "We currently live in Arizona. I grew up in Camarillo though, and have people th…"
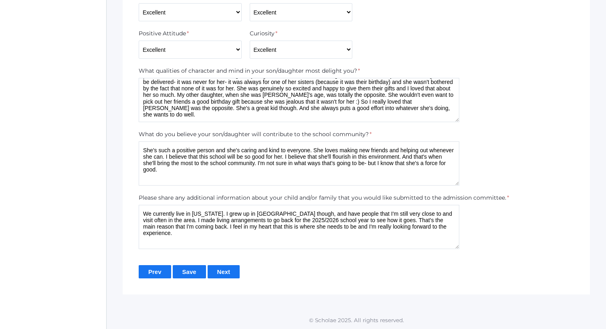
type textarea "We currently live in Arizona. I grew up in Camarillo though, and have people th…"
click at [225, 270] on input "Next" at bounding box center [224, 271] width 32 height 13
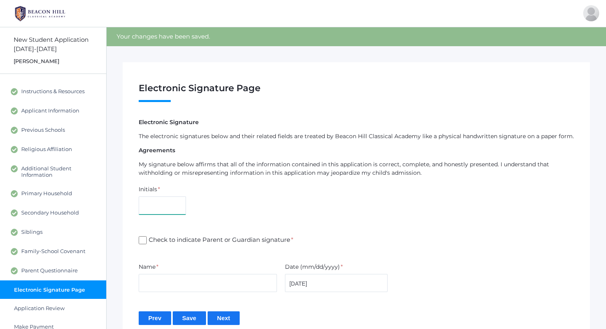
click at [163, 198] on input "text" at bounding box center [162, 205] width 47 height 18
type input "HRS"
click at [141, 239] on input "Check to indicate Parent or Guardian signature *" at bounding box center [143, 240] width 8 height 8
checkbox input "true"
click at [162, 268] on div "Name *" at bounding box center [208, 267] width 138 height 11
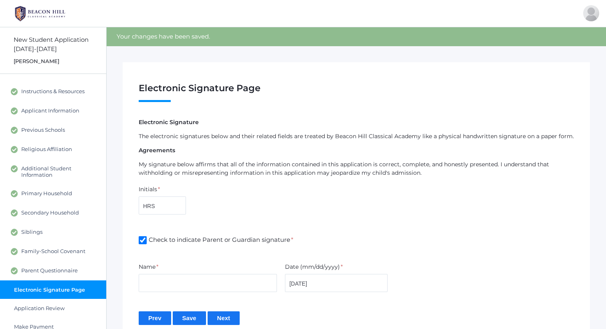
click at [163, 271] on div "Name *" at bounding box center [208, 267] width 138 height 11
click at [168, 282] on input "text" at bounding box center [208, 283] width 138 height 18
type input "[PERSON_NAME]"
click at [224, 316] on input "Next" at bounding box center [224, 317] width 32 height 13
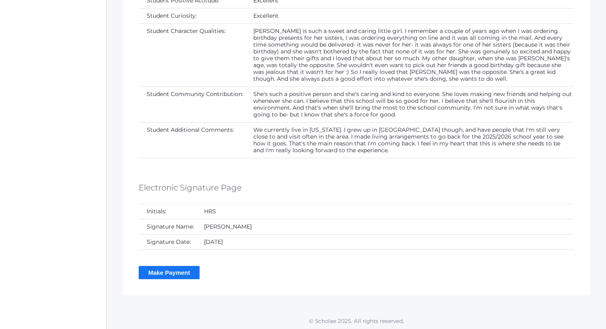
scroll to position [2265, 0]
click at [162, 270] on input "Make Payment" at bounding box center [169, 272] width 61 height 13
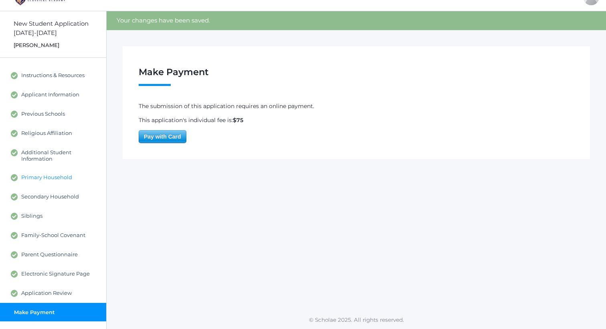
scroll to position [16, 0]
click at [55, 76] on span "Instructions & Resources" at bounding box center [52, 75] width 63 height 7
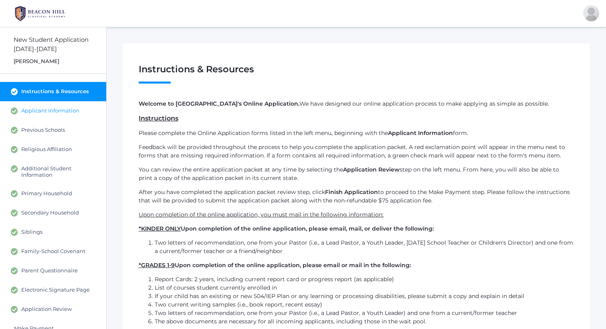
click at [47, 108] on span "Applicant Information" at bounding box center [50, 110] width 58 height 7
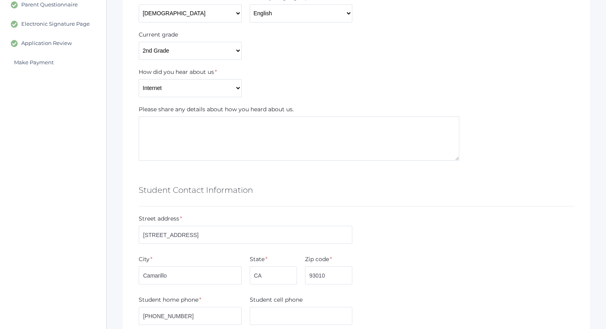
scroll to position [266, 0]
click at [158, 134] on textarea at bounding box center [299, 138] width 321 height 44
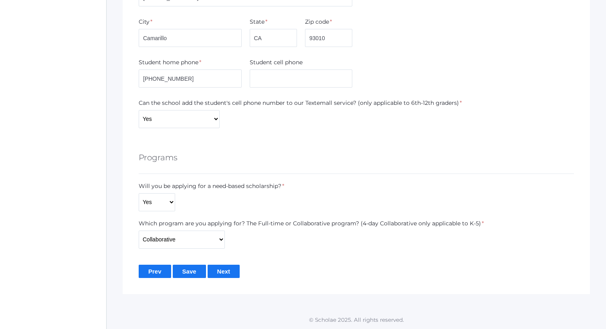
scroll to position [502, 0]
type textarea "I read a book called The Miseducation of America, and it started a really deep …"
click at [191, 270] on input "Save" at bounding box center [189, 271] width 33 height 13
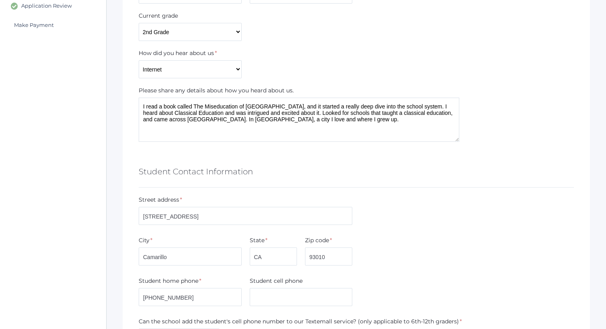
scroll to position [284, 0]
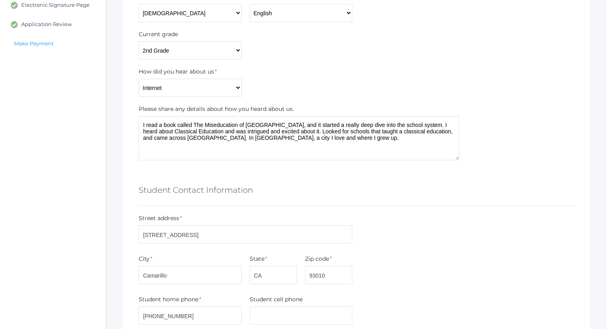
click at [50, 43] on span "Make Payment" at bounding box center [34, 43] width 40 height 6
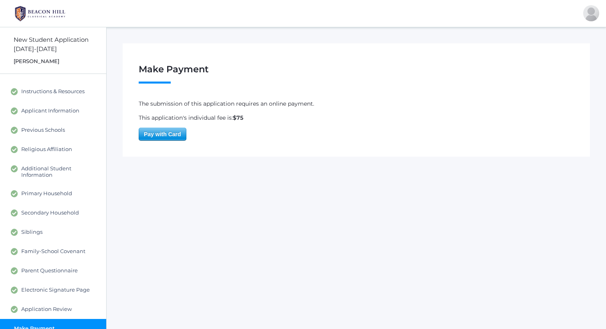
click at [156, 132] on span "Pay with Card" at bounding box center [162, 134] width 47 height 12
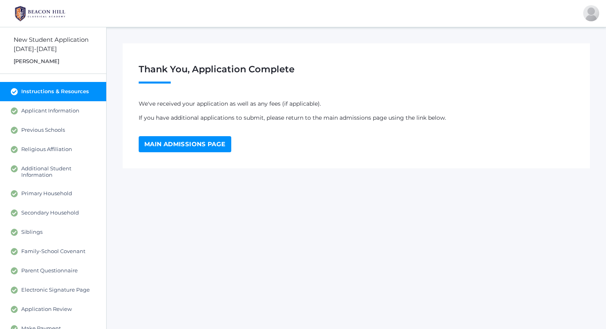
click at [224, 145] on link "Main Admissions Page" at bounding box center [185, 144] width 93 height 16
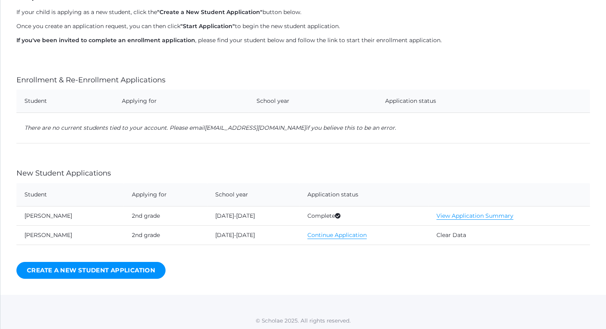
scroll to position [162, 0]
click at [454, 235] on link "Clear Data" at bounding box center [452, 235] width 30 height 7
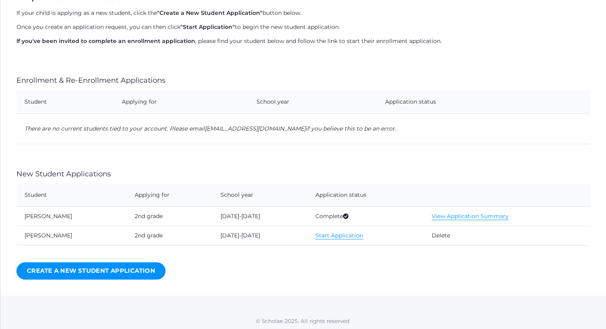
scroll to position [180, 0]
click at [442, 232] on link "Delete" at bounding box center [441, 235] width 18 height 7
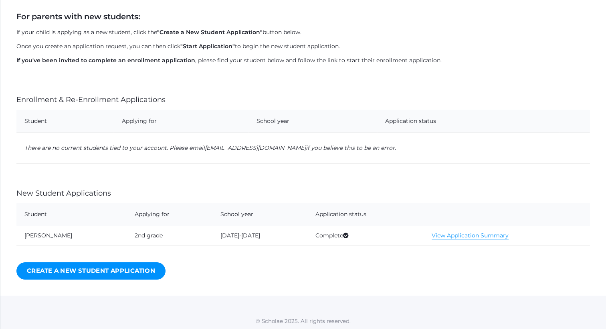
scroll to position [161, 0]
